Goal: Task Accomplishment & Management: Manage account settings

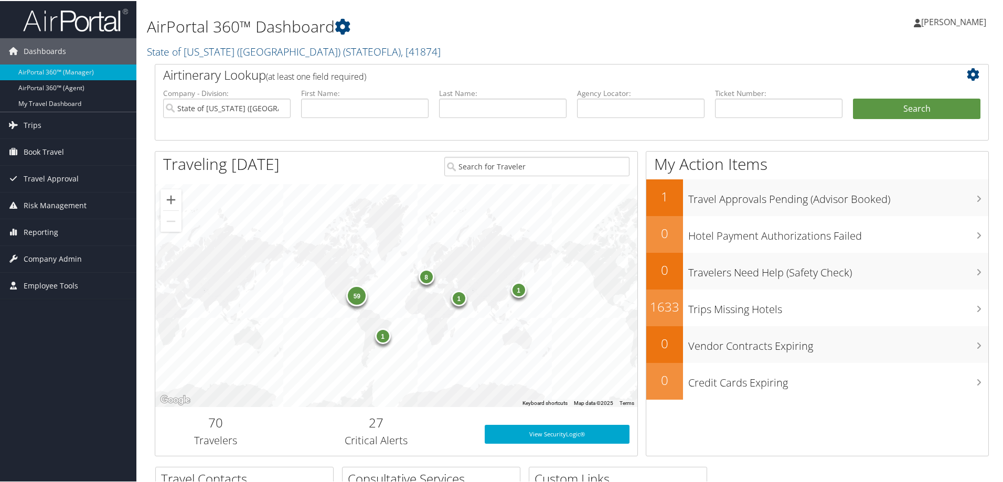
click at [369, 52] on h2 "State of Louisiana (SOLA) ( STATEOFLA ) , [ 41874 ]" at bounding box center [430, 50] width 566 height 18
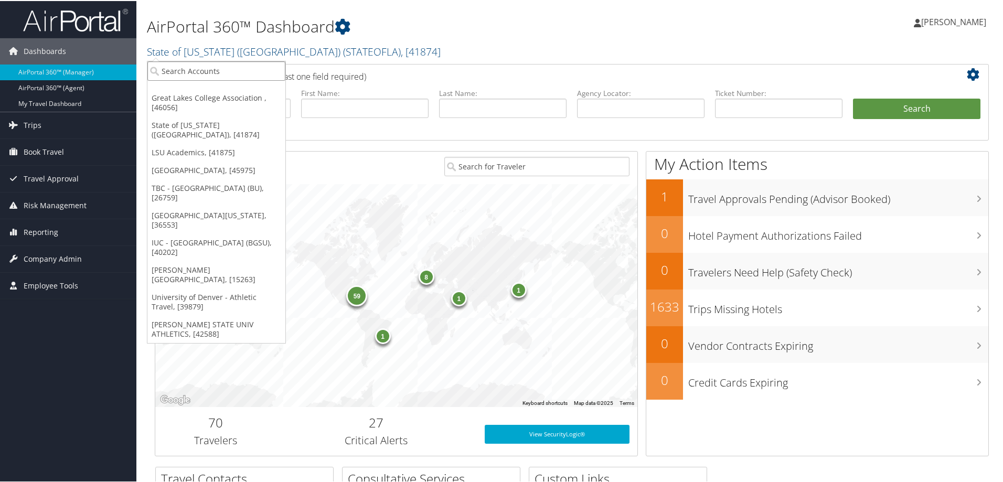
click at [200, 69] on input "search" at bounding box center [216, 69] width 138 height 19
type input "temple"
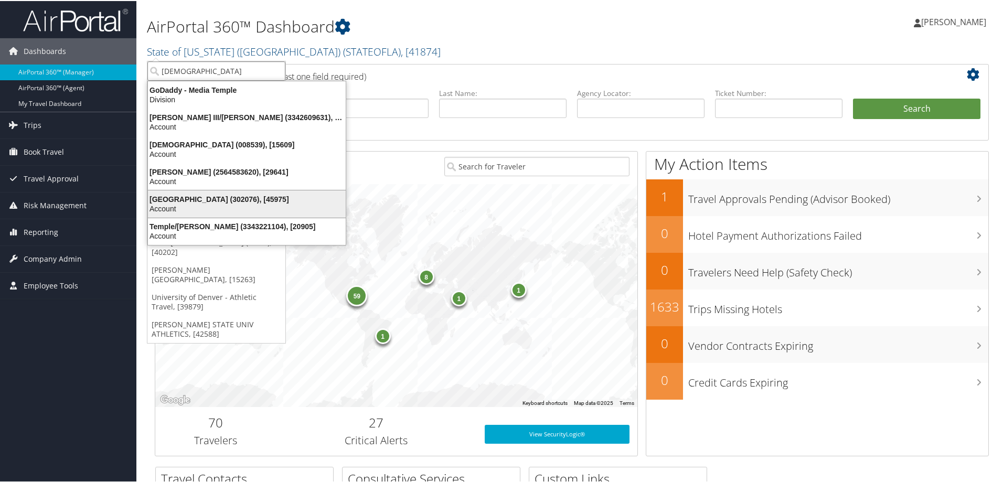
click at [202, 197] on div "Temple University (302076), [45975]" at bounding box center [247, 197] width 210 height 9
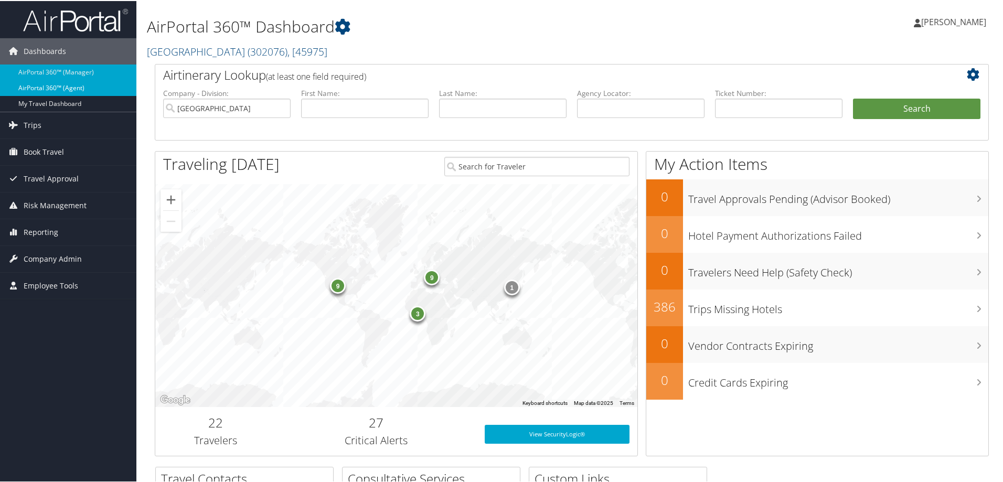
click at [73, 82] on link "AirPortal 360™ (Agent)" at bounding box center [68, 87] width 136 height 16
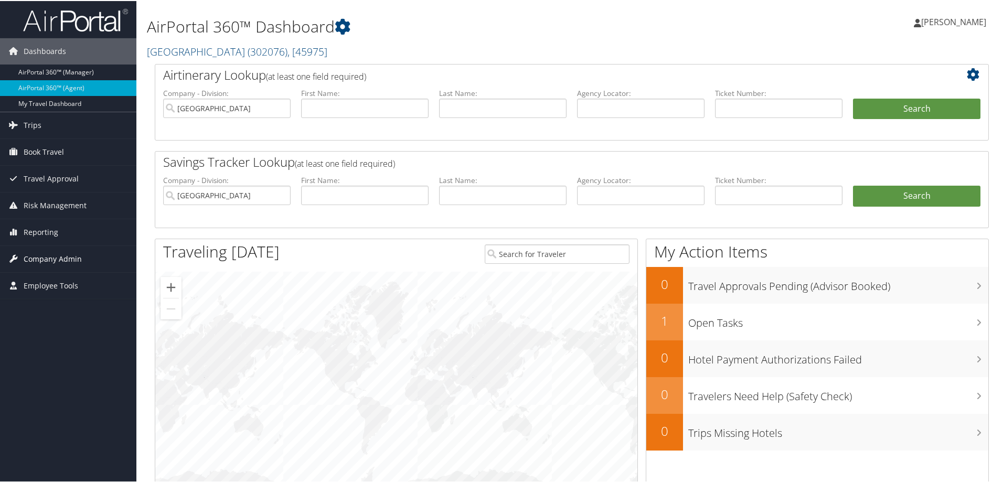
click at [55, 252] on span "Company Admin" at bounding box center [53, 258] width 58 height 26
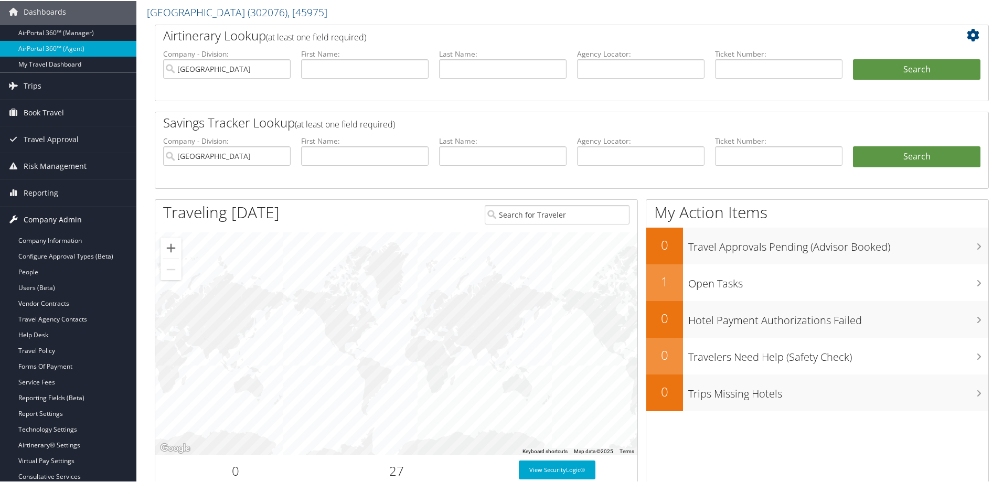
scroll to position [105, 0]
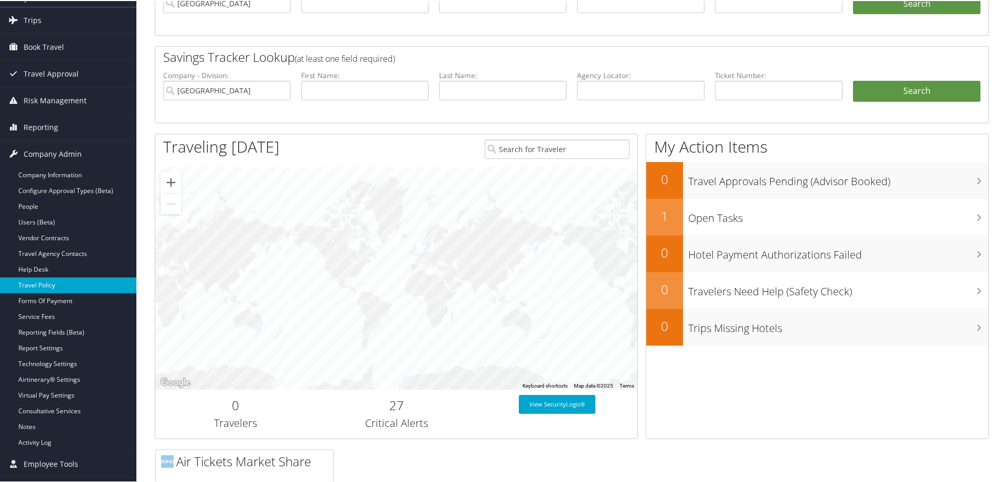
click at [39, 284] on link "Travel Policy" at bounding box center [68, 284] width 136 height 16
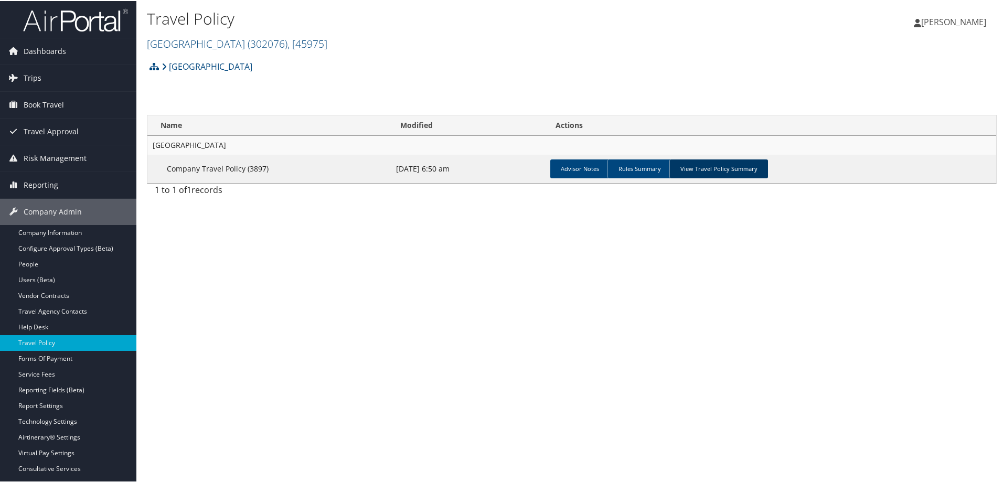
click at [724, 169] on link "View Travel Policy Summary" at bounding box center [718, 167] width 99 height 19
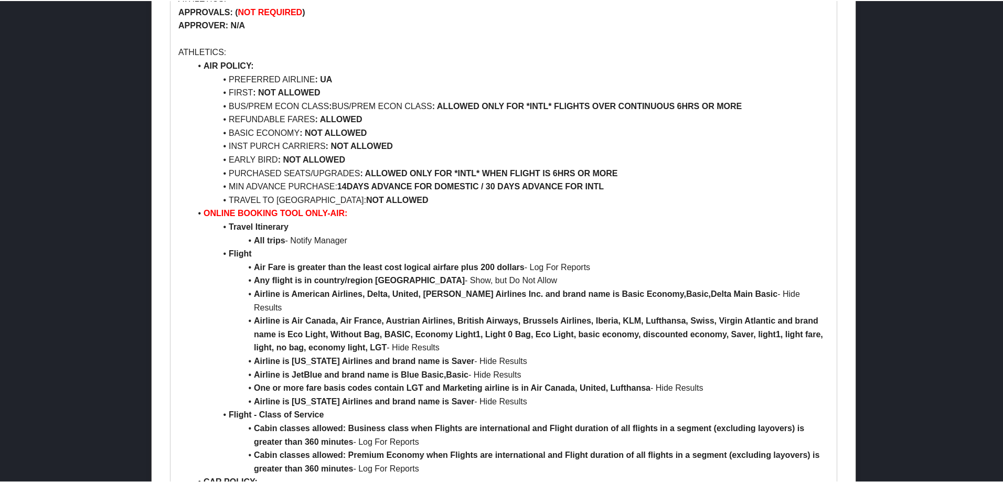
scroll to position [1468, 0]
